Goal: Obtain resource: Obtain resource

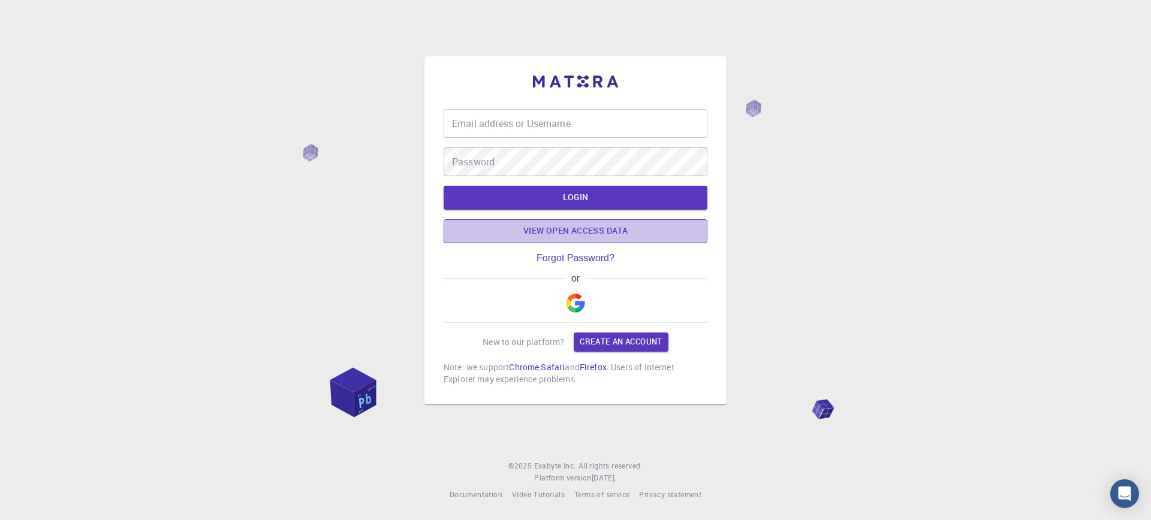
click at [548, 231] on link "View open access data" at bounding box center [576, 231] width 264 height 24
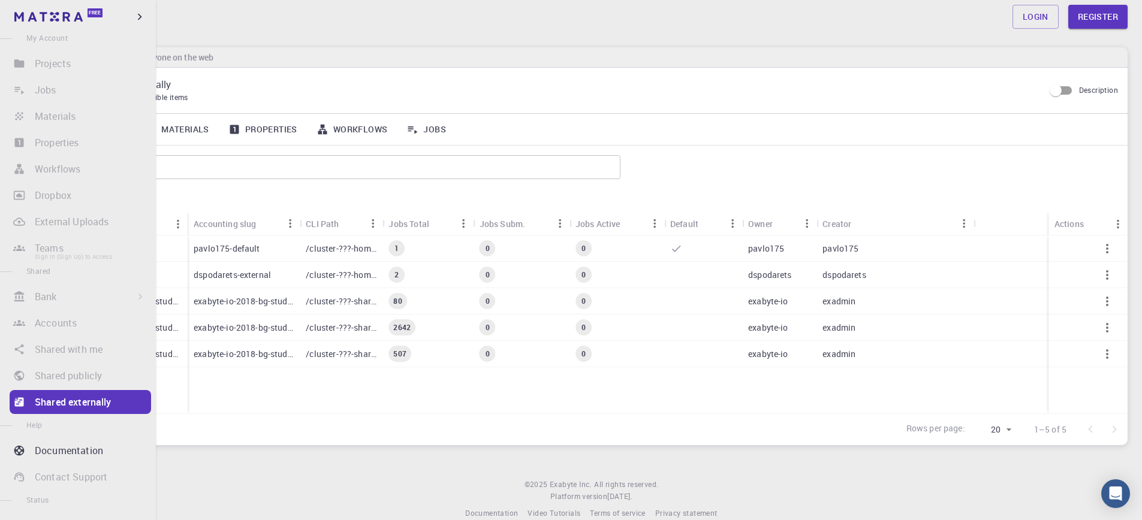
scroll to position [103, 0]
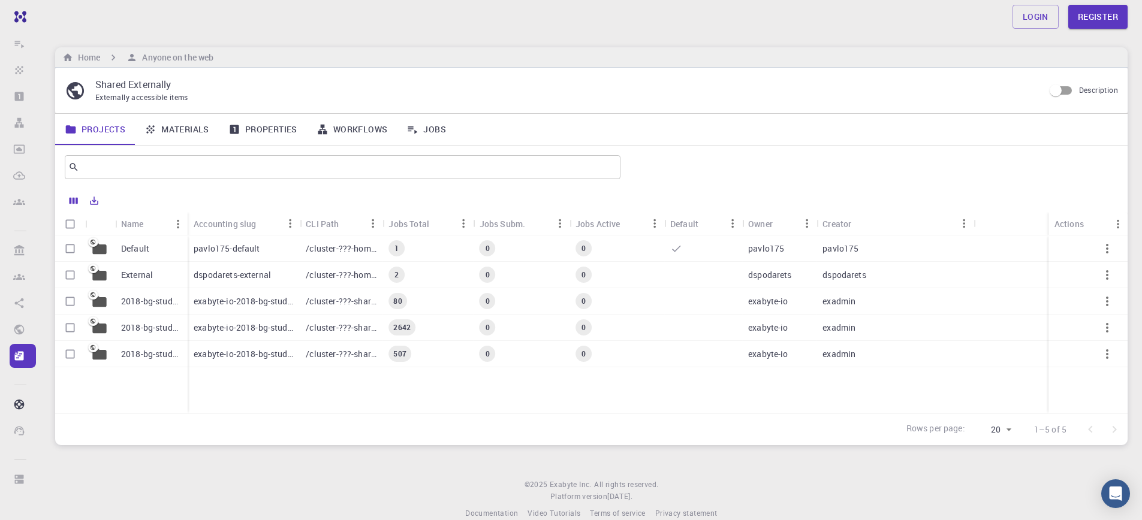
click at [161, 302] on p "2018-bg-study-phase-i-ph" at bounding box center [151, 302] width 61 height 12
